Goal: Answer question/provide support: Share knowledge or assist other users

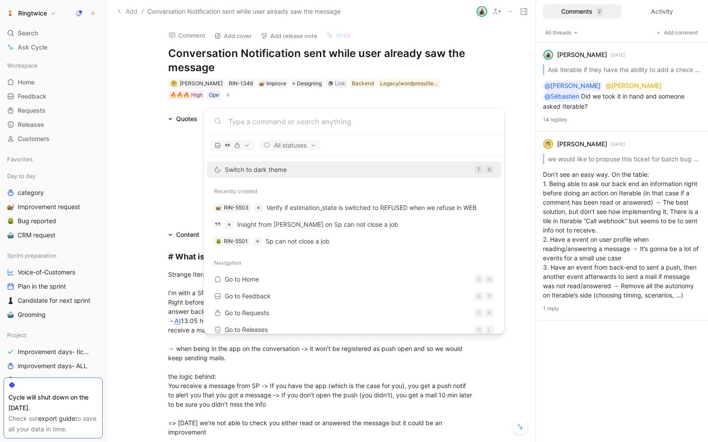
click at [185, 118] on body "Ringtwice Search ⌘ K Ask Cycle Workspace Home G then H Feedback G then F Reques…" at bounding box center [354, 221] width 708 height 442
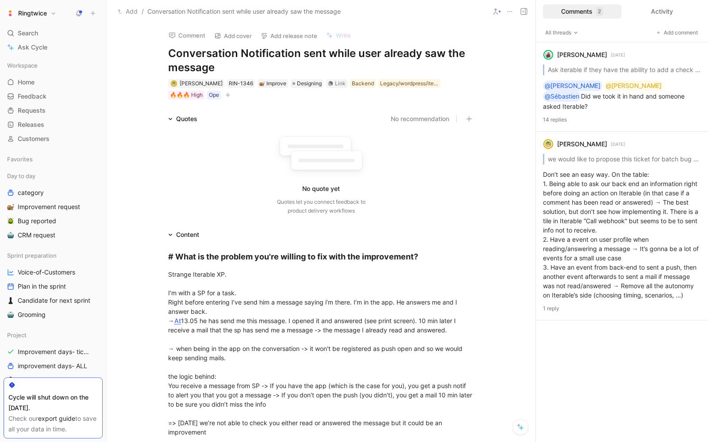
click at [80, 12] on use at bounding box center [79, 13] width 6 height 6
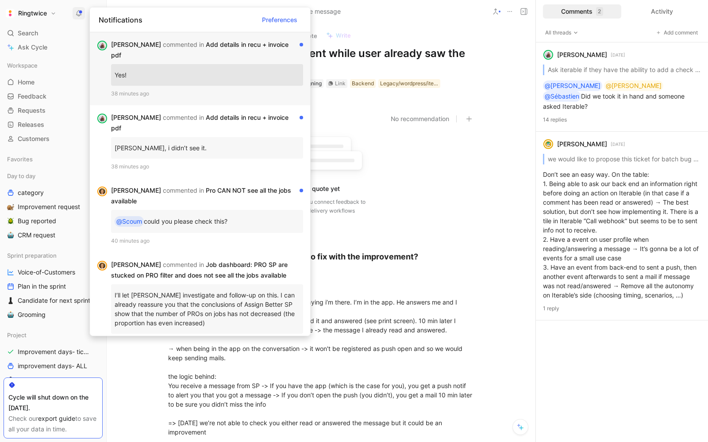
click at [183, 46] on div "Elisabeth commented in Add details in recu + invoice pdf" at bounding box center [203, 49] width 185 height 21
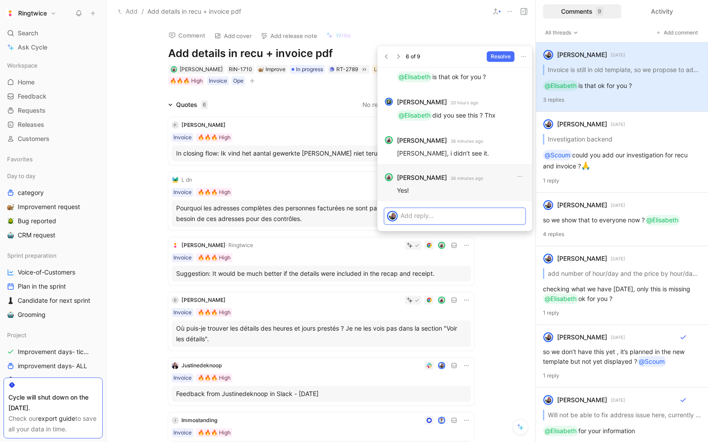
click at [443, 219] on p at bounding box center [461, 215] width 122 height 9
click at [460, 218] on p "so @Sébastien" at bounding box center [461, 216] width 122 height 11
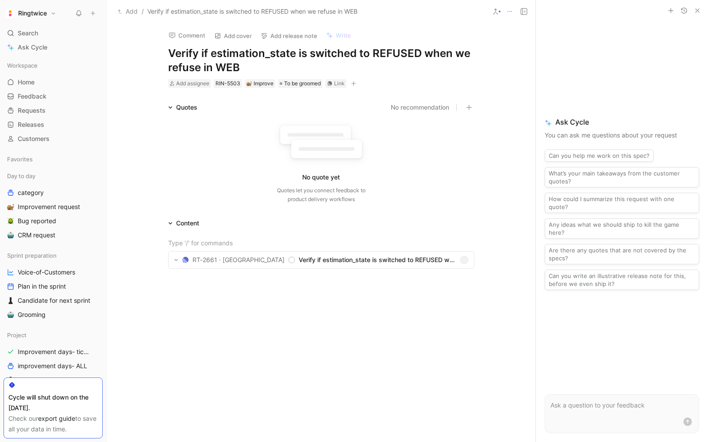
click at [235, 51] on h1 "Verify if estimation_state is switched to REFUSED when we refuse in WEB" at bounding box center [321, 60] width 306 height 28
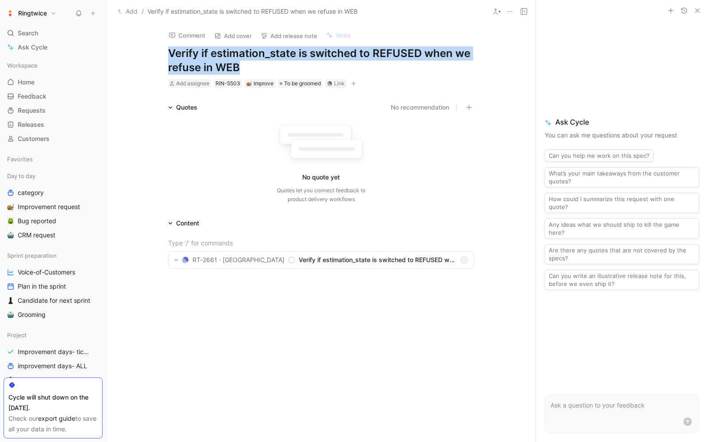
click at [235, 51] on h1 "Verify if estimation_state is switched to REFUSED when we refuse in WEB" at bounding box center [321, 60] width 306 height 28
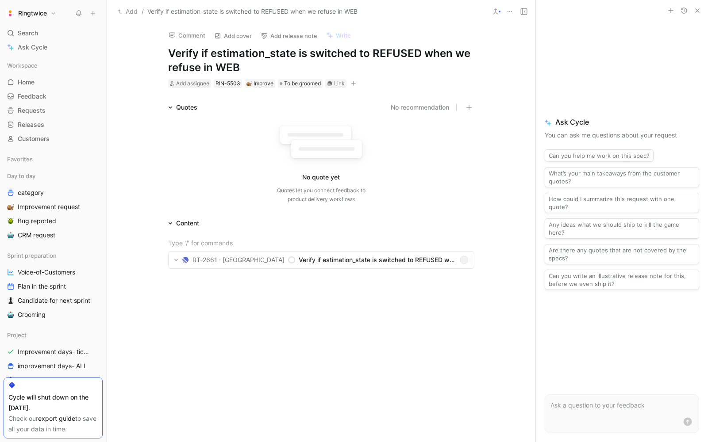
click at [248, 57] on h1 "Verify if estimation_state is switched to REFUSED when we refuse in WEB" at bounding box center [321, 60] width 306 height 28
click at [208, 58] on h1 "Verify if estimation_state is switched to REFUSED when we refuse in WEB" at bounding box center [321, 60] width 306 height 28
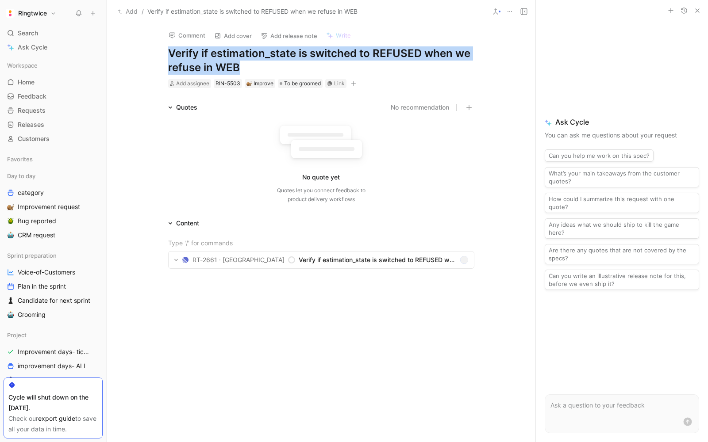
click at [208, 58] on h1 "Verify if estimation_state is switched to REFUSED when we refuse in WEB" at bounding box center [321, 60] width 306 height 28
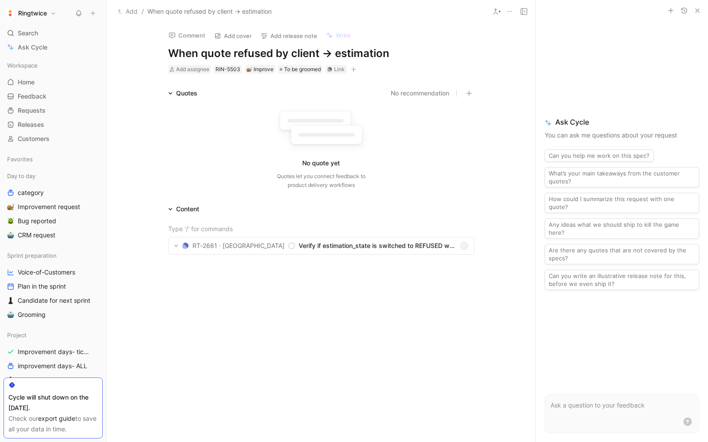
click at [397, 47] on h1 "When quote refused by client -> estimation" at bounding box center [321, 53] width 306 height 14
drag, startPoint x: 396, startPoint y: 47, endPoint x: 337, endPoint y: 53, distance: 60.0
click at [337, 53] on h1 "When quote refused by client -> estimation" at bounding box center [321, 53] width 306 height 14
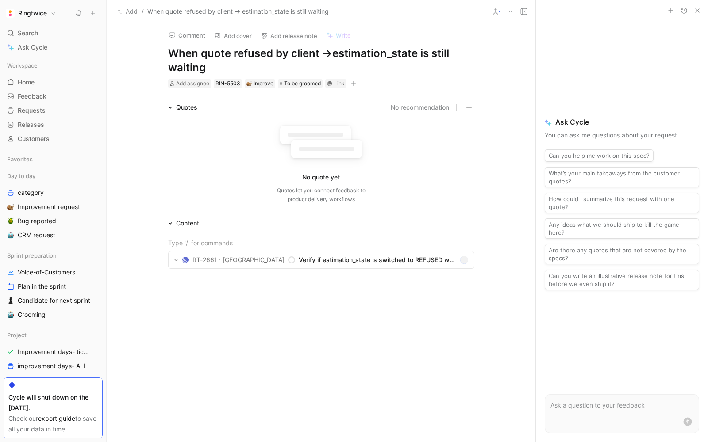
click at [379, 318] on div at bounding box center [321, 358] width 429 height 133
click at [218, 299] on div at bounding box center [321, 358] width 429 height 133
click at [196, 295] on div "What happening ?" at bounding box center [321, 292] width 306 height 9
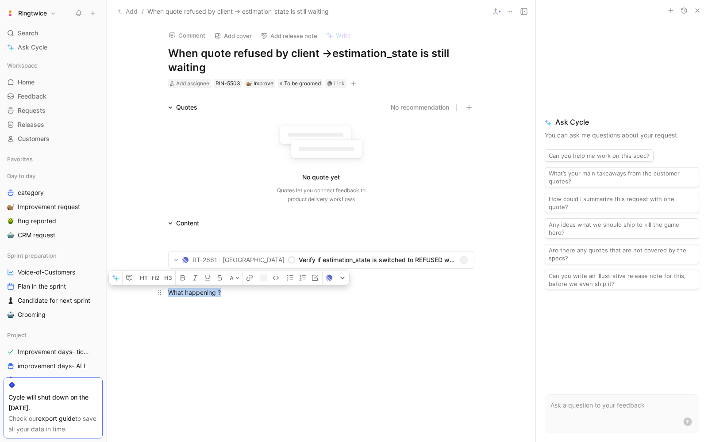
click at [196, 295] on div "What happening ?" at bounding box center [321, 292] width 306 height 9
click at [153, 280] on icon "button" at bounding box center [155, 278] width 7 height 7
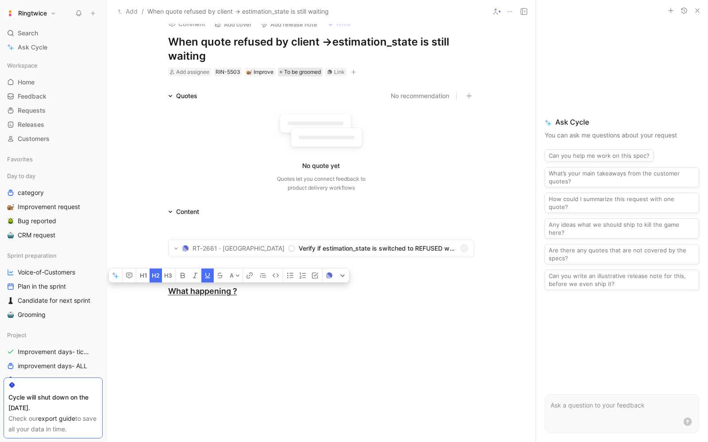
click at [305, 72] on span "To be groomed" at bounding box center [302, 72] width 37 height 9
click at [351, 69] on button "button" at bounding box center [353, 72] width 9 height 9
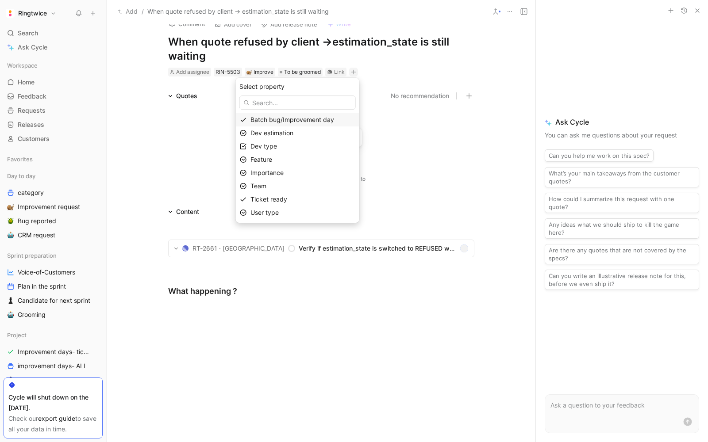
click at [291, 119] on span "Batch bug/Improvement day" at bounding box center [292, 120] width 84 height 8
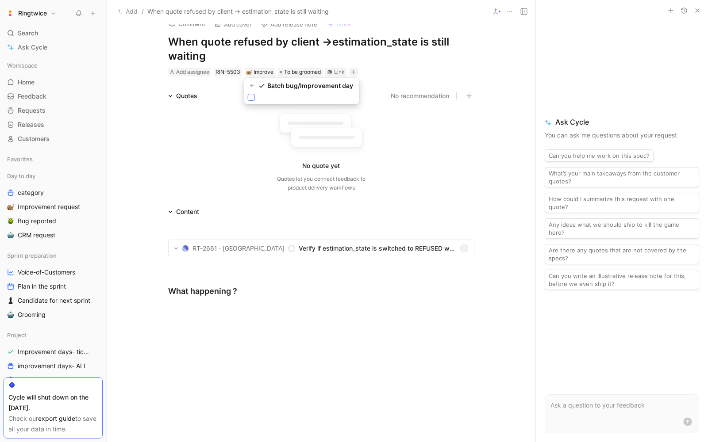
click at [253, 100] on div at bounding box center [251, 97] width 7 height 7
click at [248, 94] on input "checkbox" at bounding box center [248, 94] width 0 height 0
click at [422, 70] on button "button" at bounding box center [418, 72] width 9 height 9
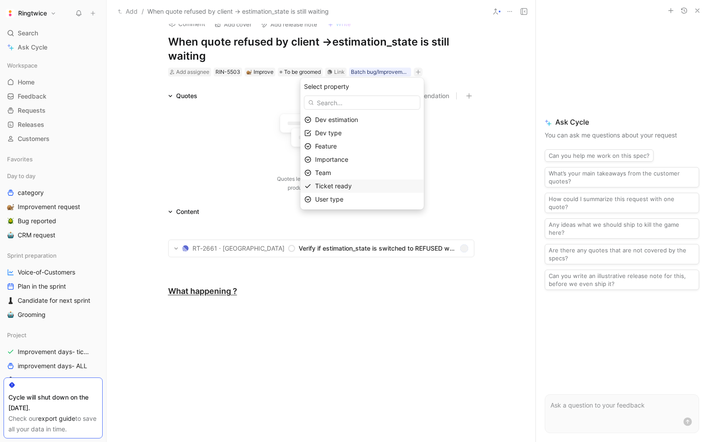
click at [341, 186] on span "Ticket ready" at bounding box center [333, 186] width 37 height 8
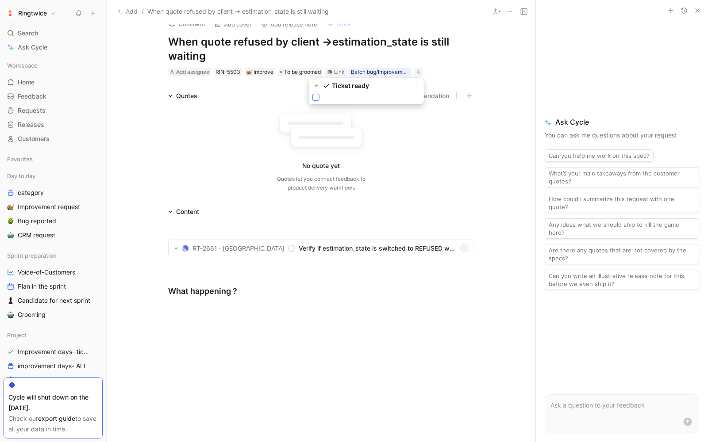
click at [317, 100] on div at bounding box center [315, 97] width 7 height 7
click at [312, 94] on input "checkbox" at bounding box center [312, 94] width 0 height 0
click at [458, 73] on icon "button" at bounding box center [455, 71] width 5 height 5
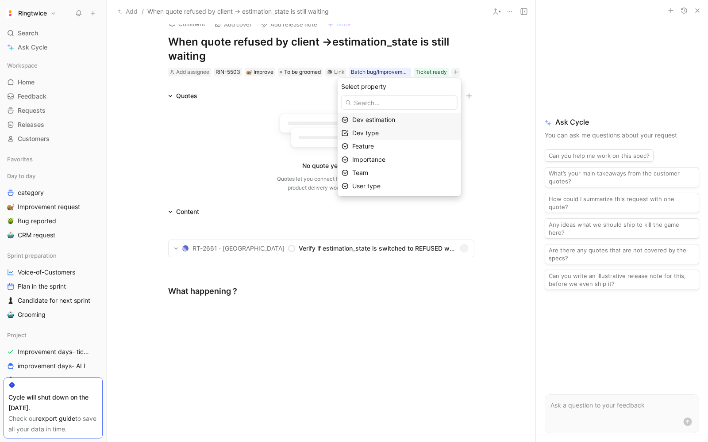
click at [372, 130] on span "Dev type" at bounding box center [365, 133] width 27 height 8
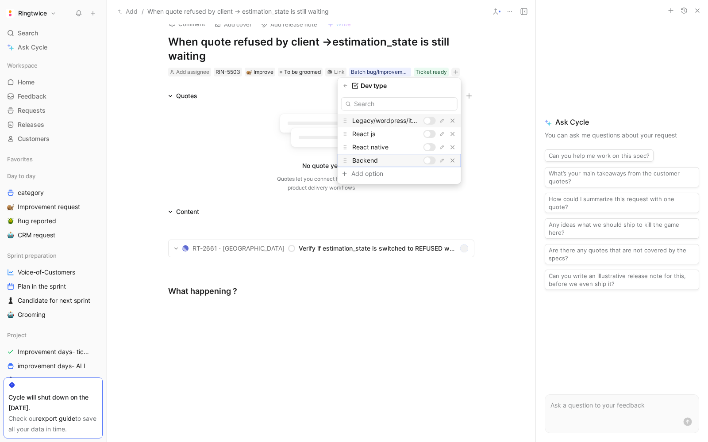
click at [428, 159] on div at bounding box center [427, 160] width 6 height 6
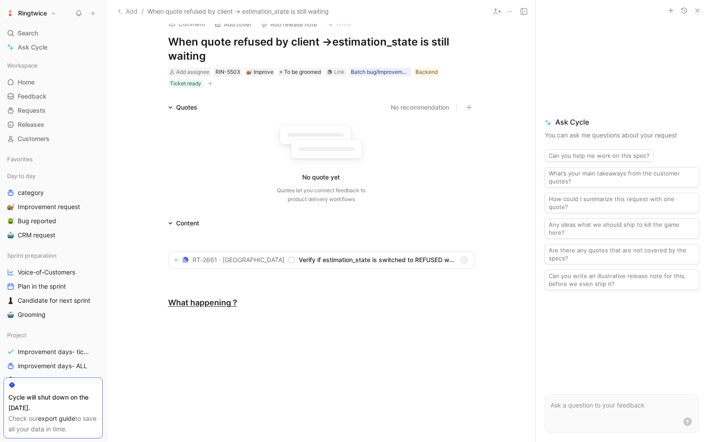
click at [211, 82] on icon "button" at bounding box center [209, 83] width 5 height 5
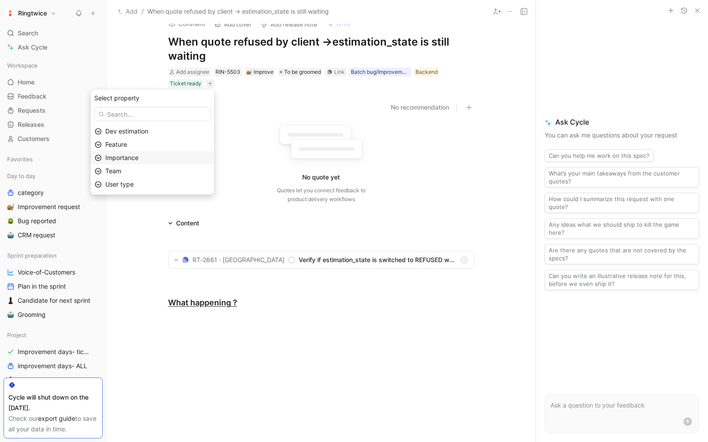
click at [152, 153] on div "Importance" at bounding box center [157, 158] width 105 height 11
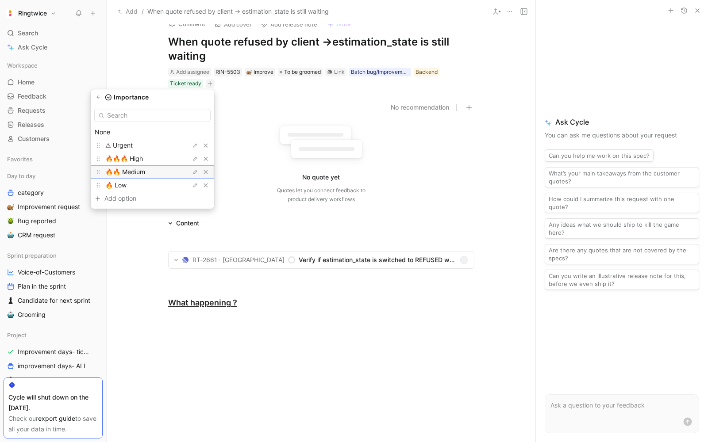
click at [157, 169] on div "🔥🔥 Medium" at bounding box center [138, 172] width 66 height 11
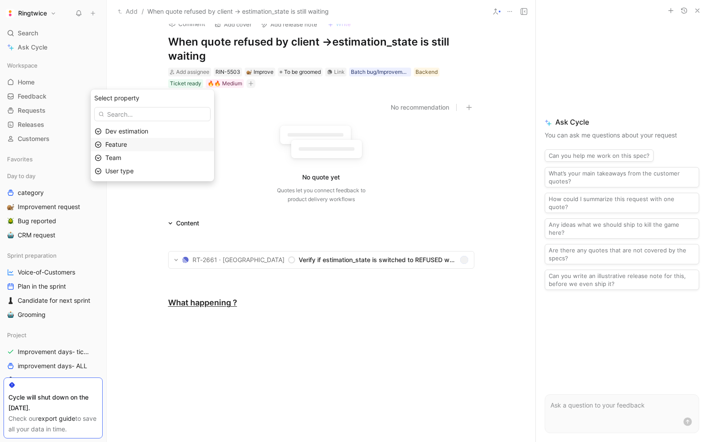
click at [145, 144] on div "Feature" at bounding box center [157, 144] width 105 height 11
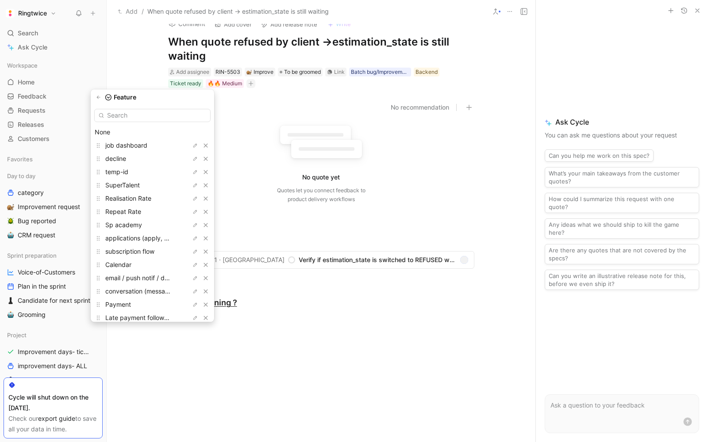
type input "y"
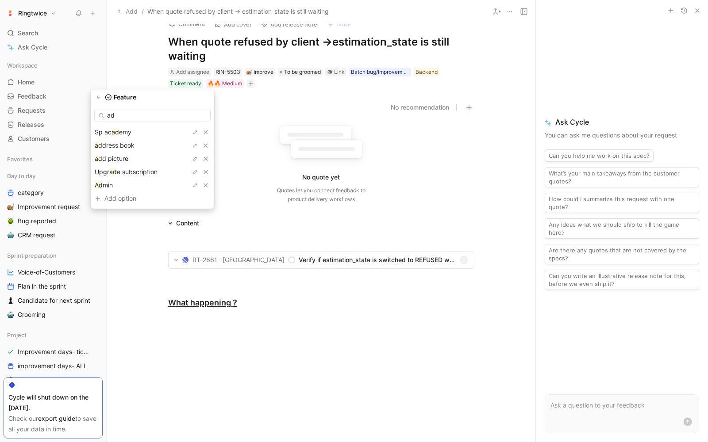
type input "a"
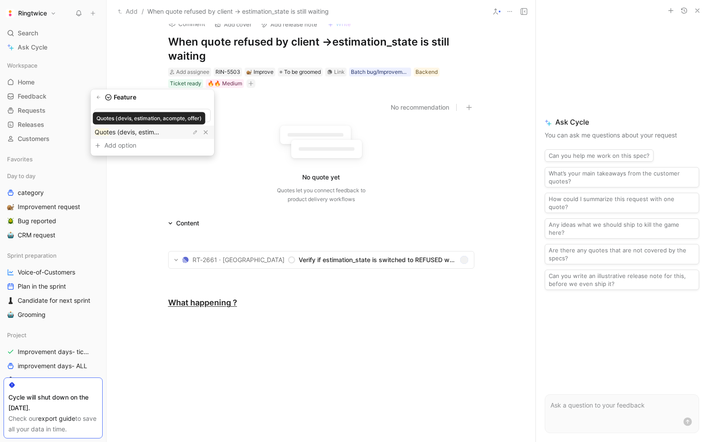
type input "quot"
click at [156, 130] on span "es (devis, estimation, acompte, offer)" at bounding box center [163, 132] width 108 height 8
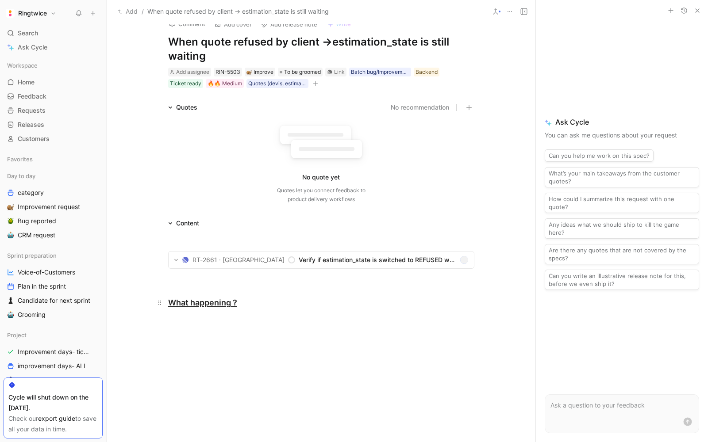
click at [260, 305] on div "What happening ?" at bounding box center [321, 303] width 306 height 12
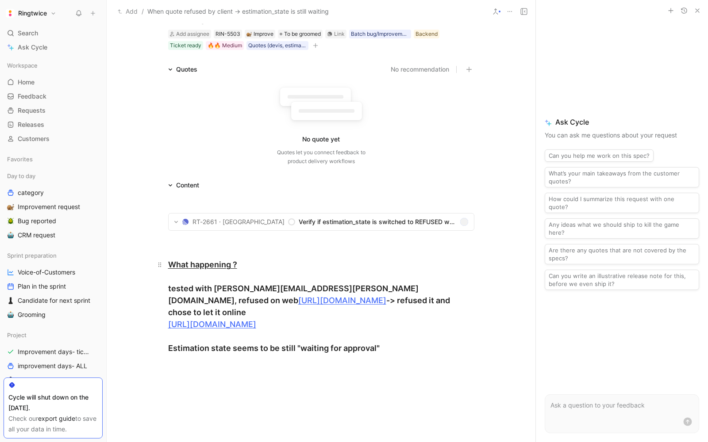
scroll to position [60, 0]
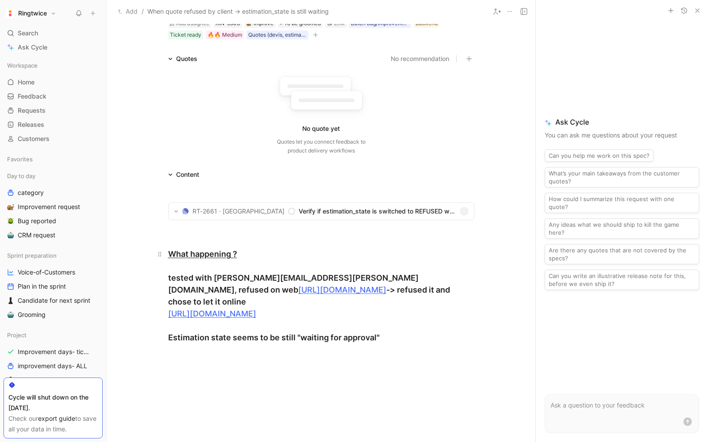
click at [182, 267] on div "What happening ? tested with [PERSON_NAME][EMAIL_ADDRESS][PERSON_NAME][DOMAIN_N…" at bounding box center [321, 296] width 306 height 96
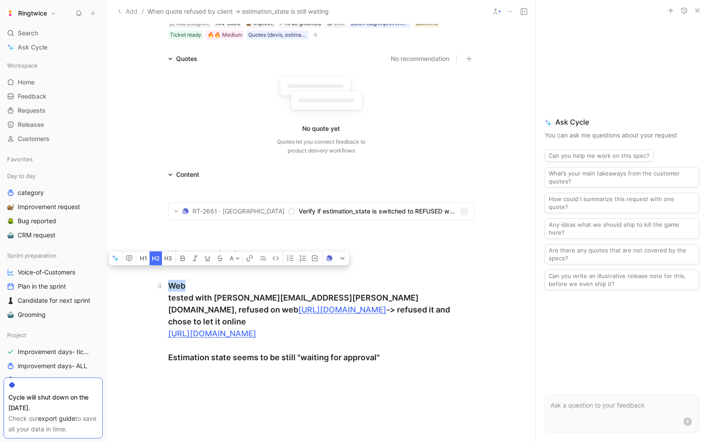
drag, startPoint x: 185, startPoint y: 288, endPoint x: 165, endPoint y: 288, distance: 20.3
click at [165, 288] on h2 "Web tested with [PERSON_NAME][EMAIL_ADDRESS][PERSON_NAME][DOMAIN_NAME], refused…" at bounding box center [321, 321] width 340 height 91
click at [156, 261] on icon "button" at bounding box center [157, 259] width 3 height 4
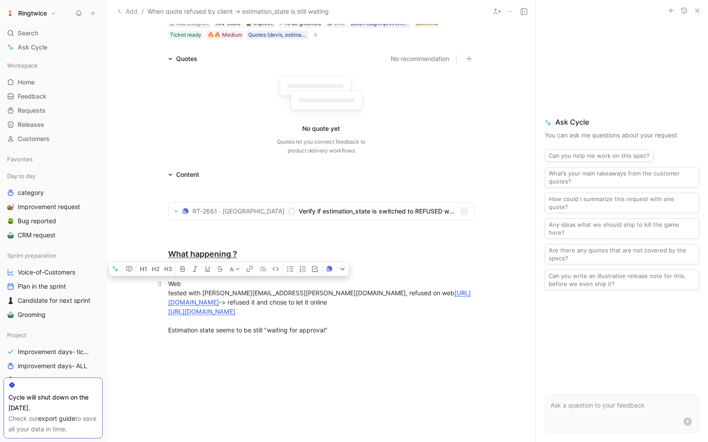
click at [173, 283] on div "Web tested with [PERSON_NAME][EMAIL_ADDRESS][PERSON_NAME][DOMAIN_NAME], refused…" at bounding box center [321, 307] width 306 height 56
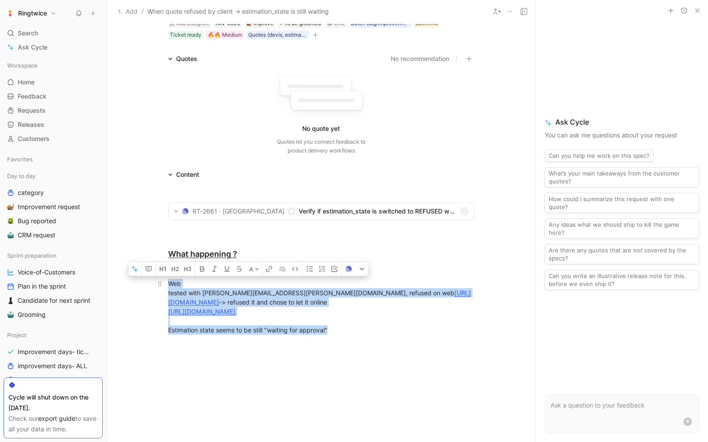
click at [173, 283] on div "Web tested with [PERSON_NAME][EMAIL_ADDRESS][PERSON_NAME][DOMAIN_NAME], refused…" at bounding box center [321, 307] width 306 height 56
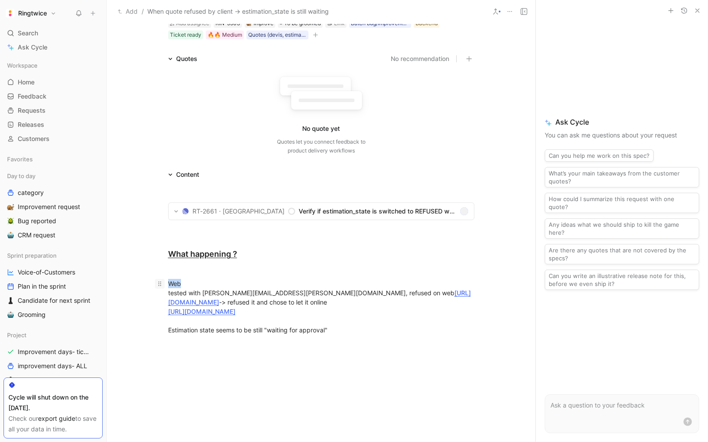
drag, startPoint x: 182, startPoint y: 283, endPoint x: 161, endPoint y: 283, distance: 20.8
click at [161, 283] on p "Web tested with [PERSON_NAME][EMAIL_ADDRESS][PERSON_NAME][DOMAIN_NAME], refused…" at bounding box center [321, 306] width 340 height 61
click at [184, 290] on div "Web tested with [PERSON_NAME][EMAIL_ADDRESS][PERSON_NAME][DOMAIN_NAME], refused…" at bounding box center [321, 307] width 306 height 56
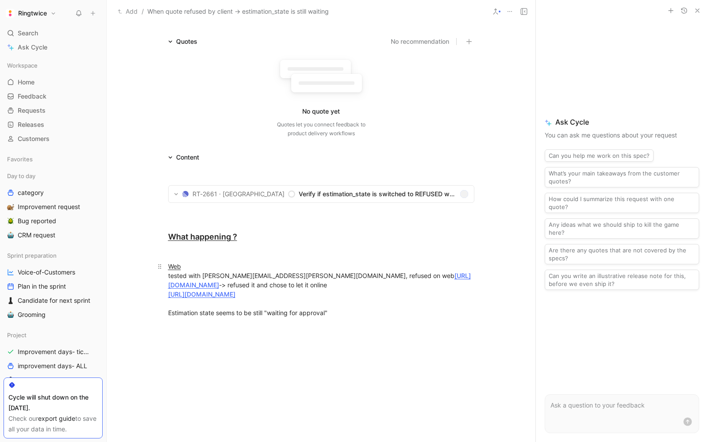
click at [200, 312] on div "Web tested with [PERSON_NAME][EMAIL_ADDRESS][PERSON_NAME][DOMAIN_NAME], refused…" at bounding box center [321, 290] width 306 height 56
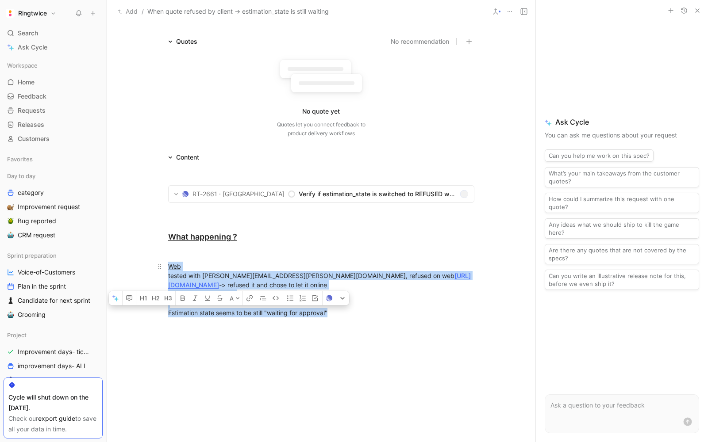
click at [200, 312] on div "Web tested with [PERSON_NAME][EMAIL_ADDRESS][PERSON_NAME][DOMAIN_NAME], refused…" at bounding box center [321, 290] width 306 height 56
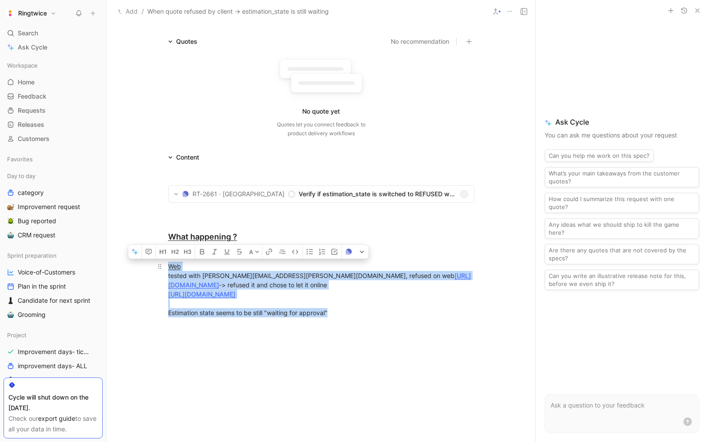
click at [191, 311] on div "Web tested with [PERSON_NAME][EMAIL_ADDRESS][PERSON_NAME][DOMAIN_NAME], refused…" at bounding box center [321, 290] width 306 height 56
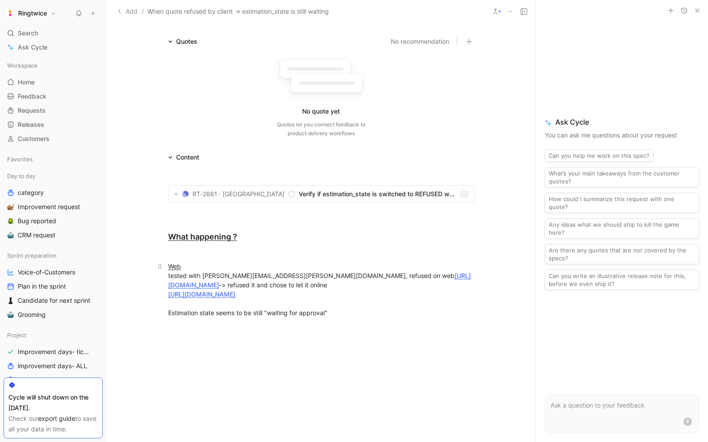
click at [168, 313] on div "Web tested with [PERSON_NAME][EMAIL_ADDRESS][PERSON_NAME][DOMAIN_NAME], refused…" at bounding box center [321, 290] width 306 height 56
click at [337, 307] on div "Web tested with [PERSON_NAME][EMAIL_ADDRESS][PERSON_NAME][DOMAIN_NAME], refused…" at bounding box center [321, 285] width 306 height 46
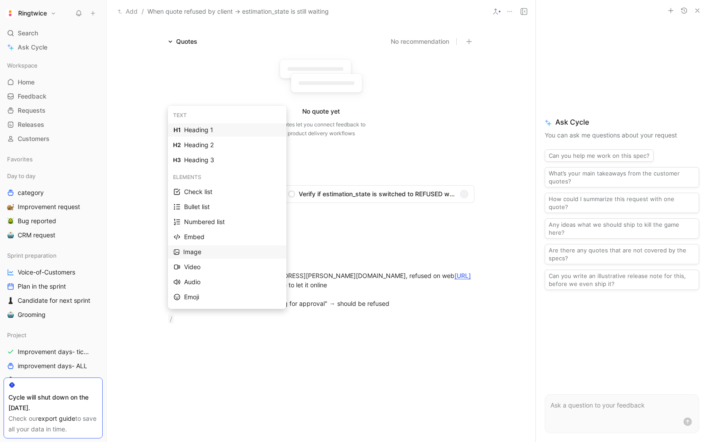
click at [195, 253] on div "Image" at bounding box center [231, 252] width 97 height 11
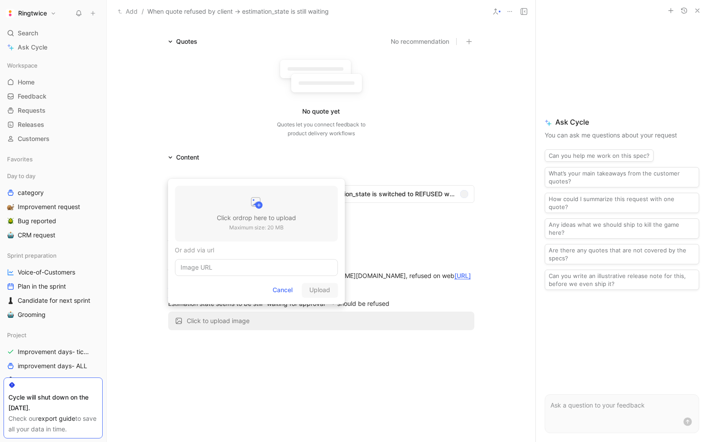
click at [234, 186] on div "Click or drop here to upload Maximum size: 20 MB" at bounding box center [256, 214] width 163 height 56
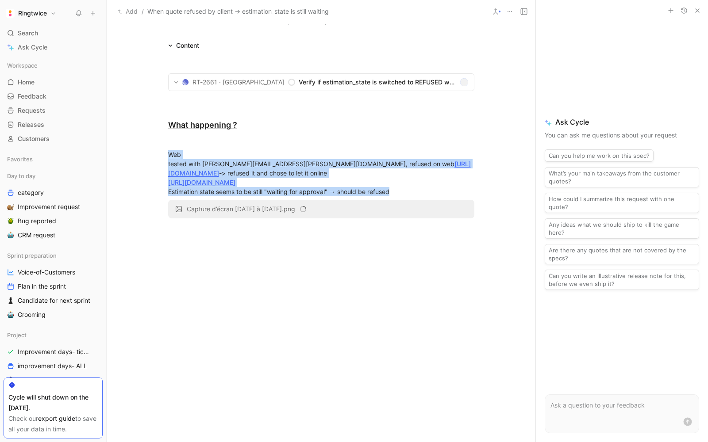
scroll to position [181, 0]
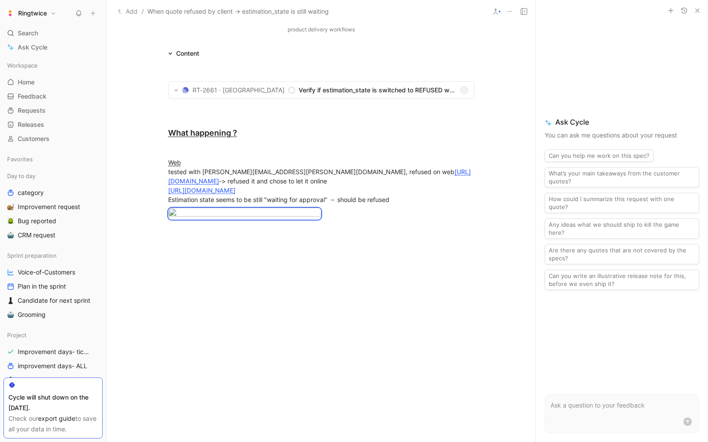
click at [218, 249] on div at bounding box center [321, 293] width 429 height 133
click at [426, 233] on div at bounding box center [321, 227] width 306 height 9
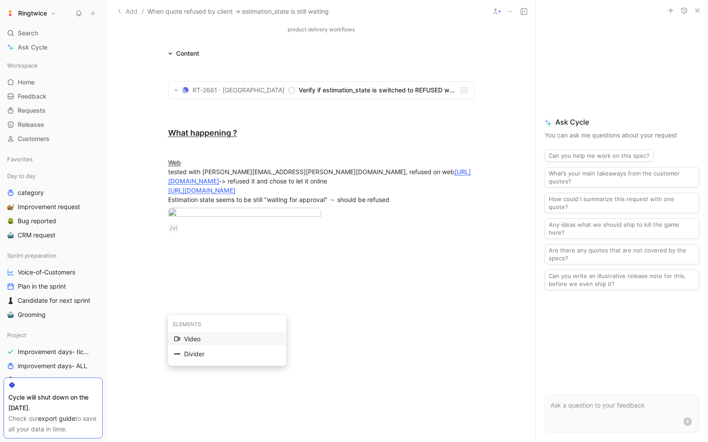
click at [195, 339] on div "Video" at bounding box center [232, 339] width 96 height 11
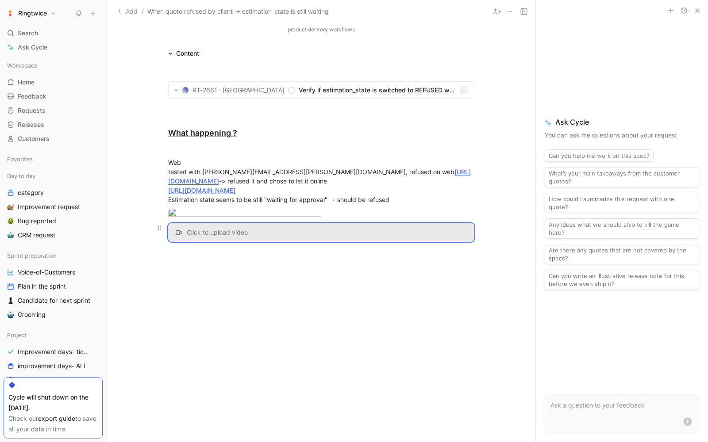
click at [216, 237] on span "Click to upload video" at bounding box center [217, 233] width 61 height 8
click at [236, 357] on p "MOV, MP4 · Maximum size: 100 MB" at bounding box center [256, 357] width 87 height 9
click at [243, 384] on div at bounding box center [321, 318] width 429 height 133
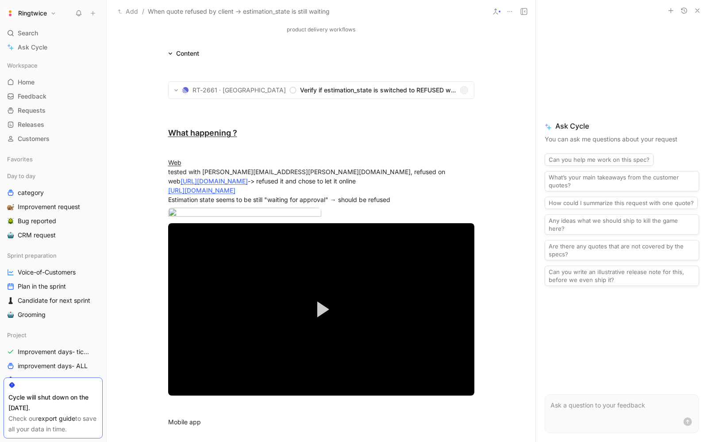
scroll to position [276, 0]
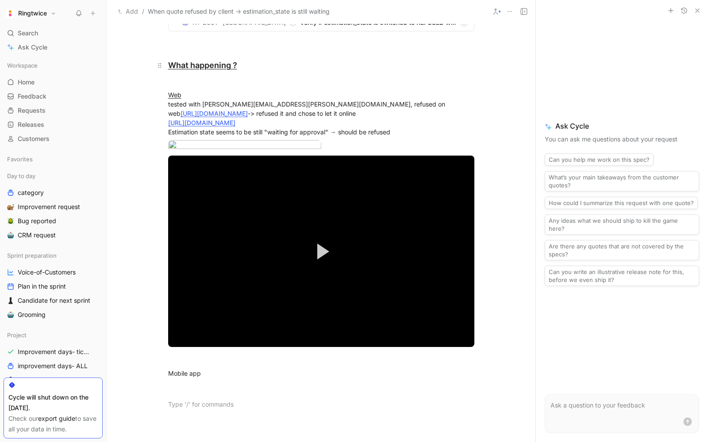
click at [188, 78] on div "RT-2661 · Ring Twice Verify if estimation_state is switched to REFUSED when we …" at bounding box center [321, 205] width 429 height 428
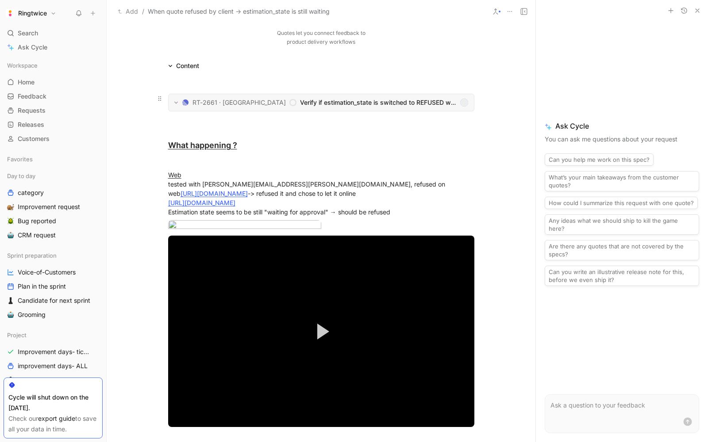
scroll to position [130, 0]
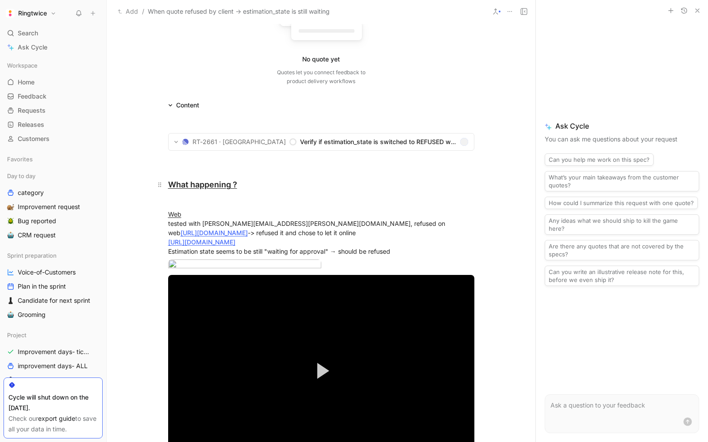
click at [183, 198] on div "What happening ?" at bounding box center [321, 191] width 306 height 24
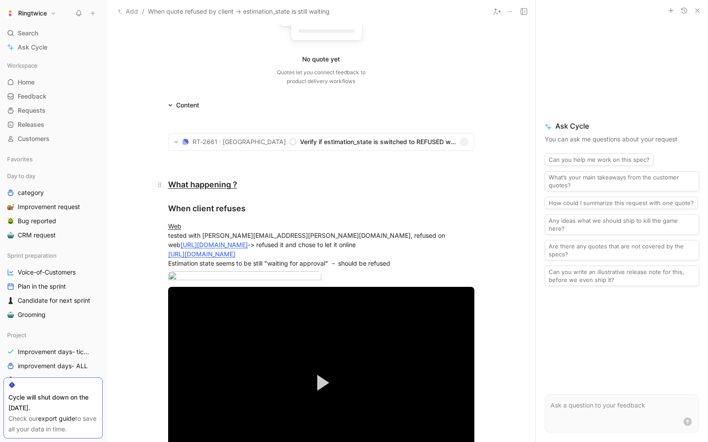
click at [250, 205] on div "What happening ? When client refuses" at bounding box center [321, 197] width 306 height 36
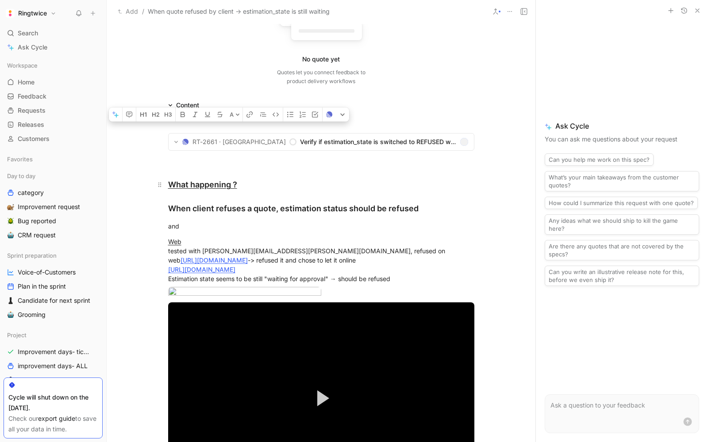
drag, startPoint x: 200, startPoint y: 222, endPoint x: 164, endPoint y: 211, distance: 36.9
click at [164, 211] on div "RT-2661 · Ring Twice Verify if estimation_state is switched to REFUSED when we …" at bounding box center [321, 338] width 429 height 455
click at [169, 118] on icon "button" at bounding box center [168, 114] width 7 height 7
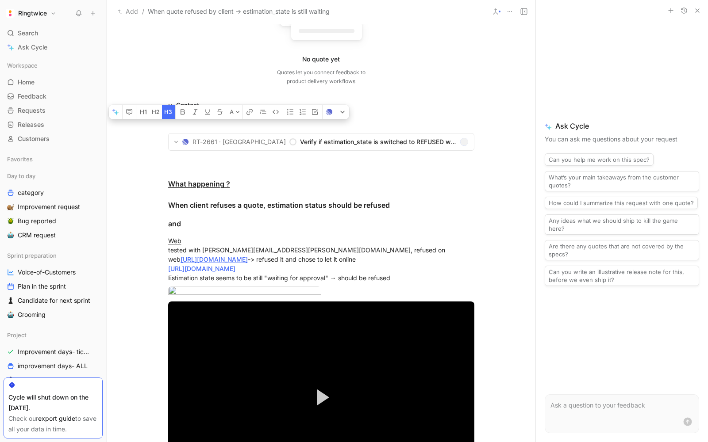
click at [169, 119] on button "button" at bounding box center [168, 112] width 13 height 14
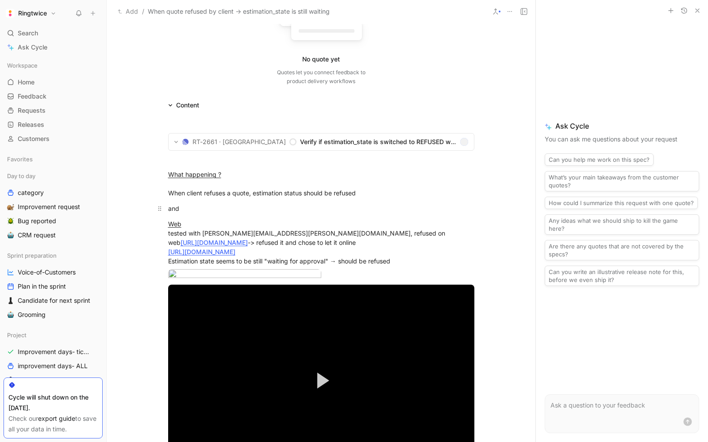
click at [188, 208] on div "and" at bounding box center [321, 208] width 306 height 9
click at [206, 177] on u "What happening ?" at bounding box center [194, 175] width 53 height 8
click at [181, 185] on div "What happening ? When client refuses a quote, estimation status should be refus…" at bounding box center [321, 184] width 306 height 28
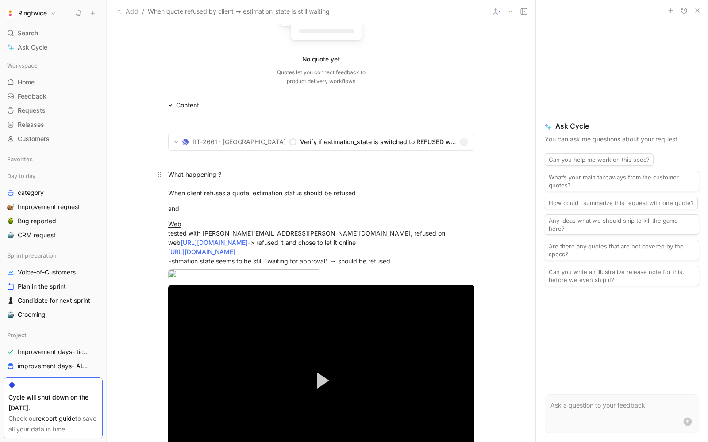
click at [166, 193] on p "What happening ? When client refuses a quote, estimation status should be refus…" at bounding box center [321, 183] width 340 height 33
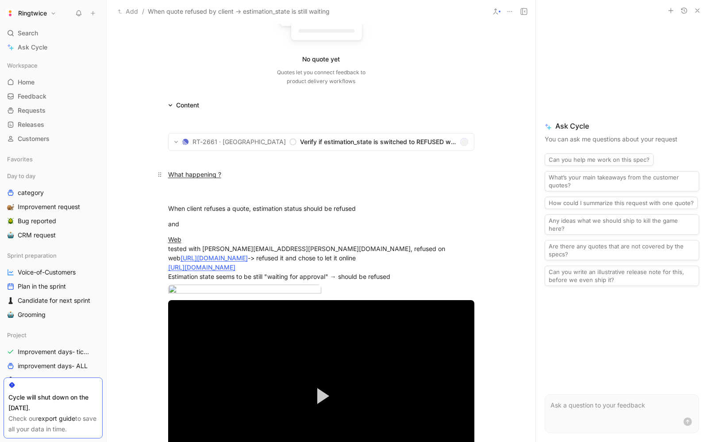
click at [184, 168] on p "What happening ?" at bounding box center [321, 183] width 340 height 33
click at [183, 171] on u "What happening ?" at bounding box center [194, 175] width 53 height 8
click at [141, 85] on icon "button" at bounding box center [143, 81] width 7 height 7
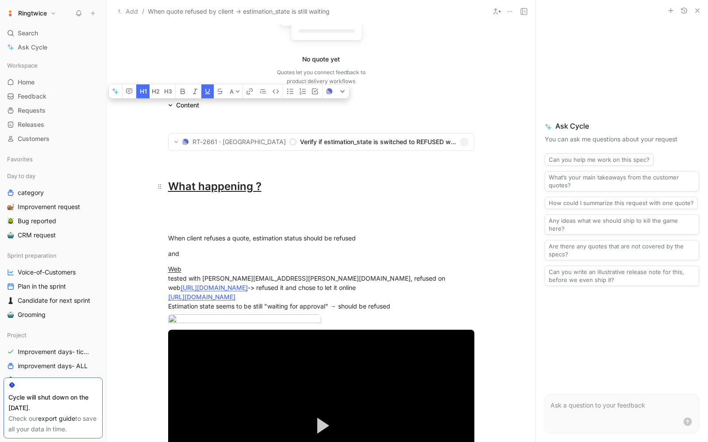
click at [182, 199] on div "What happening ?" at bounding box center [321, 203] width 306 height 48
click at [179, 213] on div "What happening ?" at bounding box center [321, 203] width 306 height 48
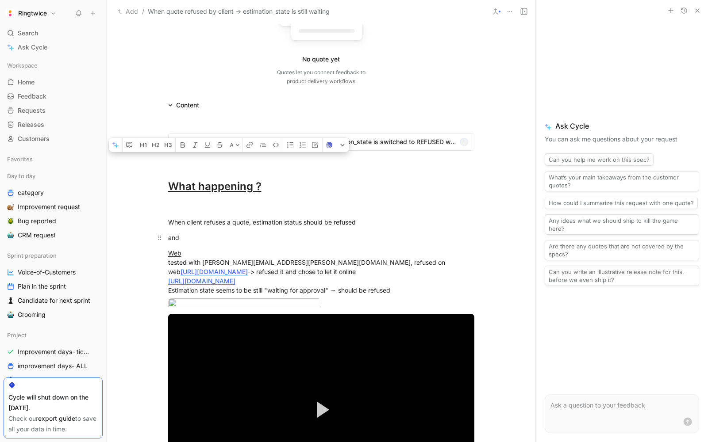
drag, startPoint x: 208, startPoint y: 240, endPoint x: 170, endPoint y: 233, distance: 38.7
click at [170, 233] on div "and" at bounding box center [321, 237] width 306 height 9
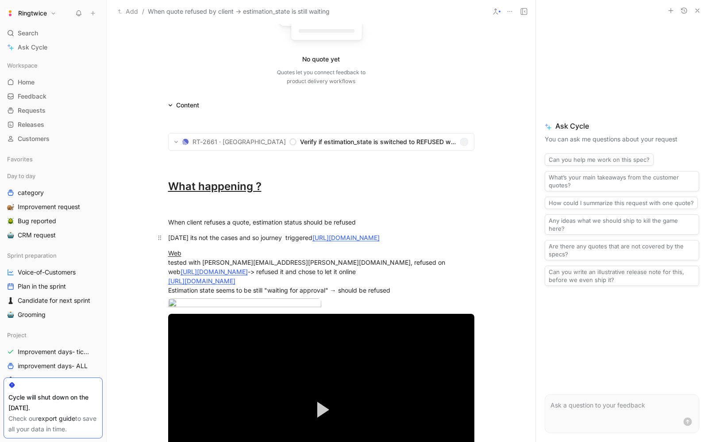
click at [285, 238] on div "[DATE] its not the cases and so journey triggered [URL][DOMAIN_NAME]" at bounding box center [321, 237] width 306 height 9
click at [283, 236] on div "[DATE] its not the cases and so journey triggered [URL][DOMAIN_NAME]" at bounding box center [321, 237] width 306 height 9
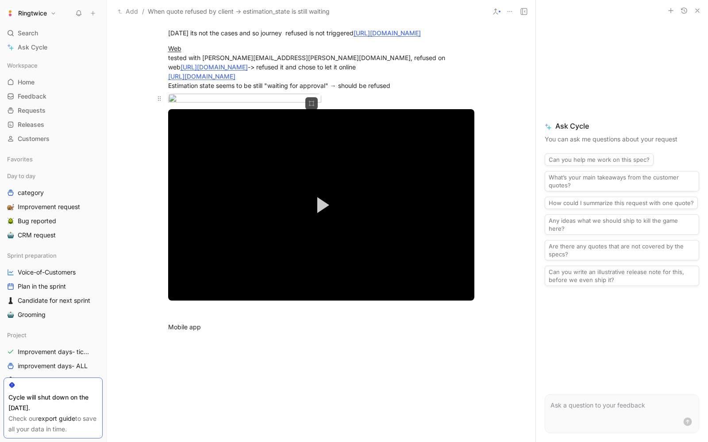
scroll to position [569, 0]
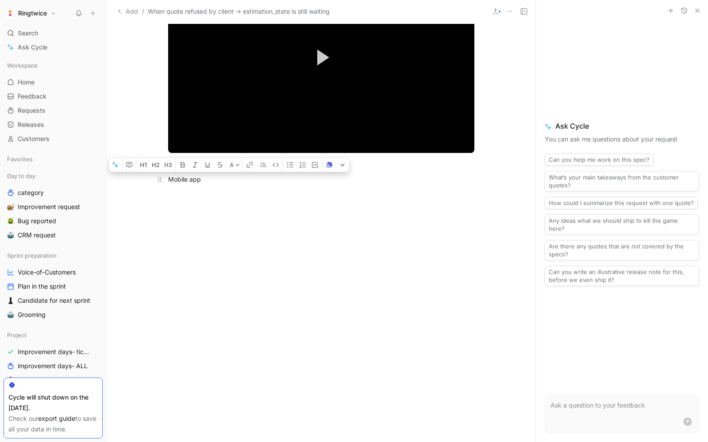
drag, startPoint x: 207, startPoint y: 180, endPoint x: 166, endPoint y: 178, distance: 40.8
click at [166, 178] on p "Mobile app" at bounding box center [321, 179] width 340 height 15
click at [207, 184] on div "Mobile app" at bounding box center [321, 179] width 306 height 9
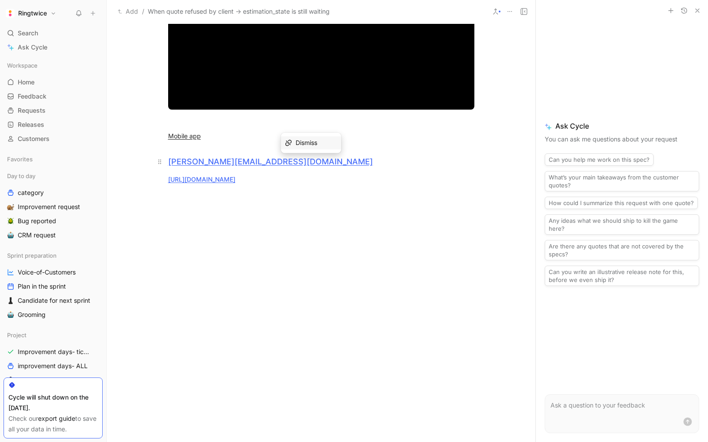
drag, startPoint x: 458, startPoint y: 227, endPoint x: 165, endPoint y: 210, distance: 294.3
copy div "[PERSON_NAME][EMAIL_ADDRESS][DOMAIN_NAME] [URL][DOMAIN_NAME]"
click at [476, 187] on p "[URL][DOMAIN_NAME]" at bounding box center [321, 179] width 340 height 15
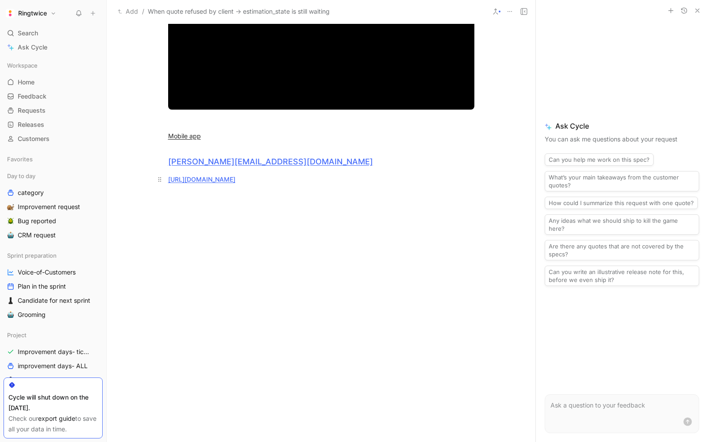
click at [476, 187] on p "[URL][DOMAIN_NAME]" at bounding box center [321, 179] width 340 height 15
copy link "[URL][DOMAIN_NAME]"
click at [352, 299] on div at bounding box center [321, 291] width 429 height 133
drag, startPoint x: 231, startPoint y: 250, endPoint x: 165, endPoint y: 210, distance: 77.5
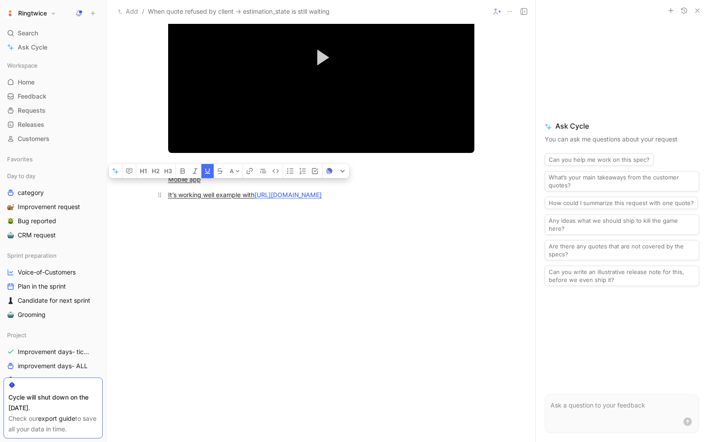
drag, startPoint x: 258, startPoint y: 203, endPoint x: 165, endPoint y: 203, distance: 93.3
click at [165, 202] on p "It’s working well example with [URL][DOMAIN_NAME]" at bounding box center [321, 195] width 340 height 15
click at [303, 269] on div at bounding box center [320, 54] width 407 height 592
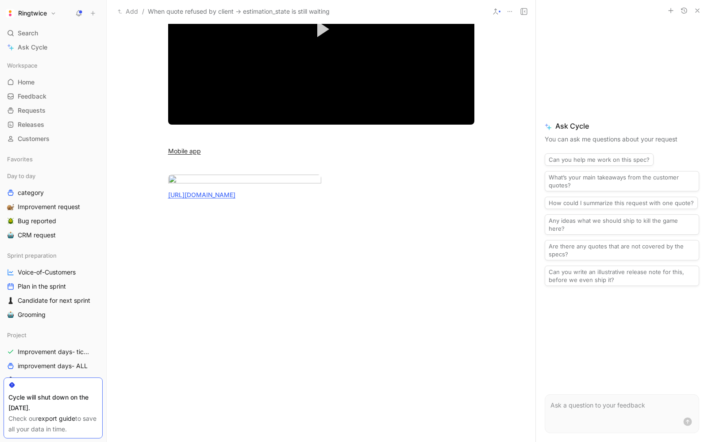
scroll to position [0, 0]
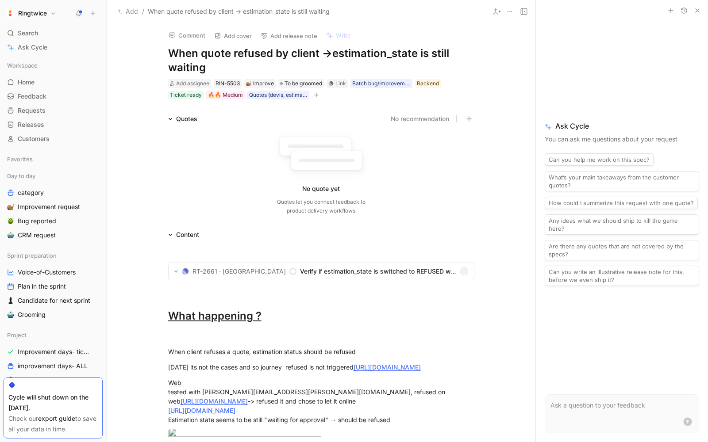
click at [671, 10] on icon "button" at bounding box center [670, 10] width 7 height 7
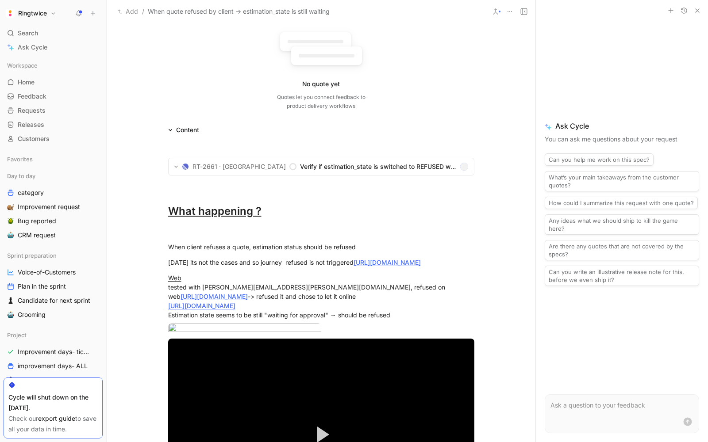
scroll to position [154, 0]
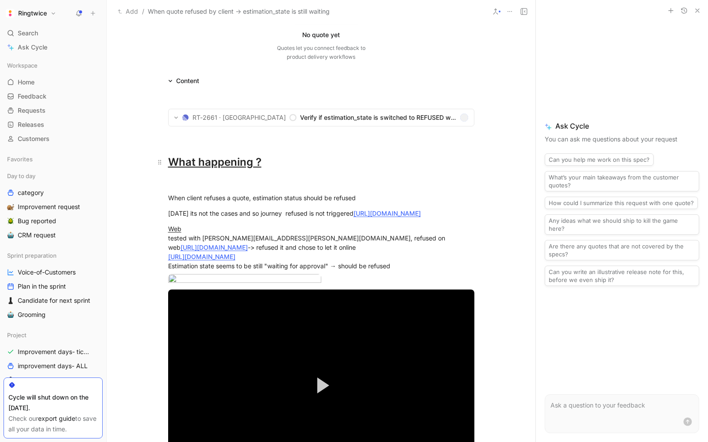
click at [200, 164] on u "What happening ?" at bounding box center [214, 162] width 93 height 13
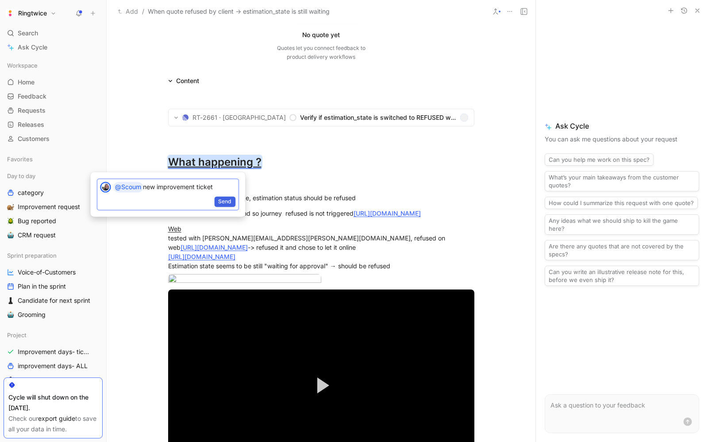
click at [225, 203] on span "Send" at bounding box center [224, 201] width 13 height 9
